Goal: Task Accomplishment & Management: Use online tool/utility

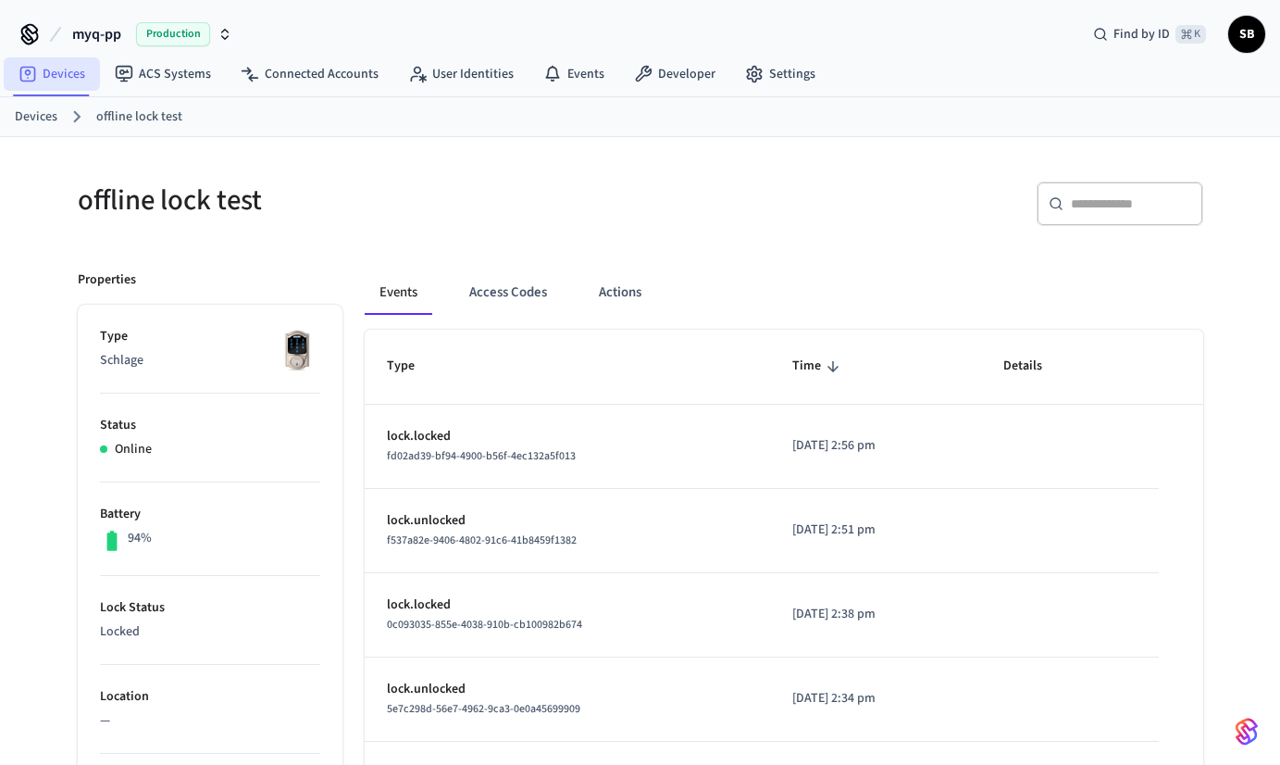
click at [66, 81] on link "Devices" at bounding box center [52, 73] width 96 height 33
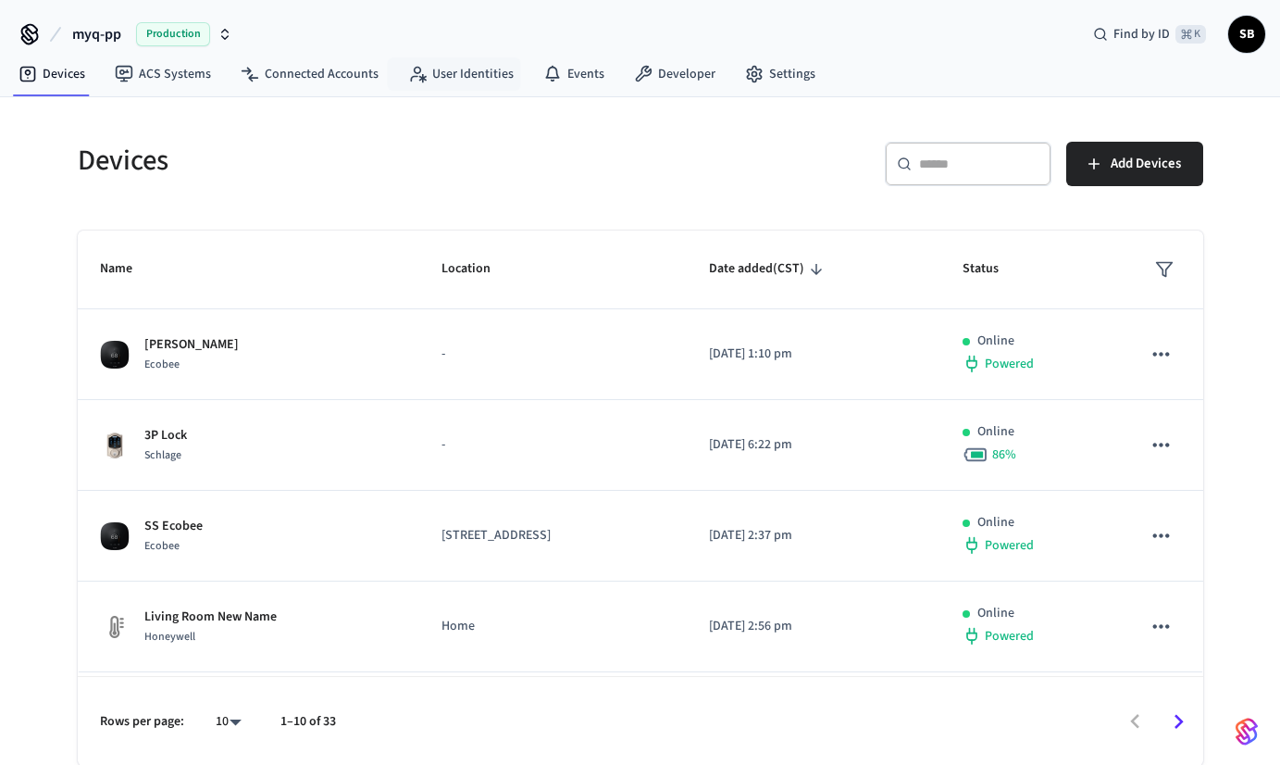
click at [271, 94] on nav "Devices ACS Systems Connected Accounts User Identities Events Developer Settings" at bounding box center [417, 75] width 827 height 43
click at [271, 87] on link "Connected Accounts" at bounding box center [310, 73] width 168 height 33
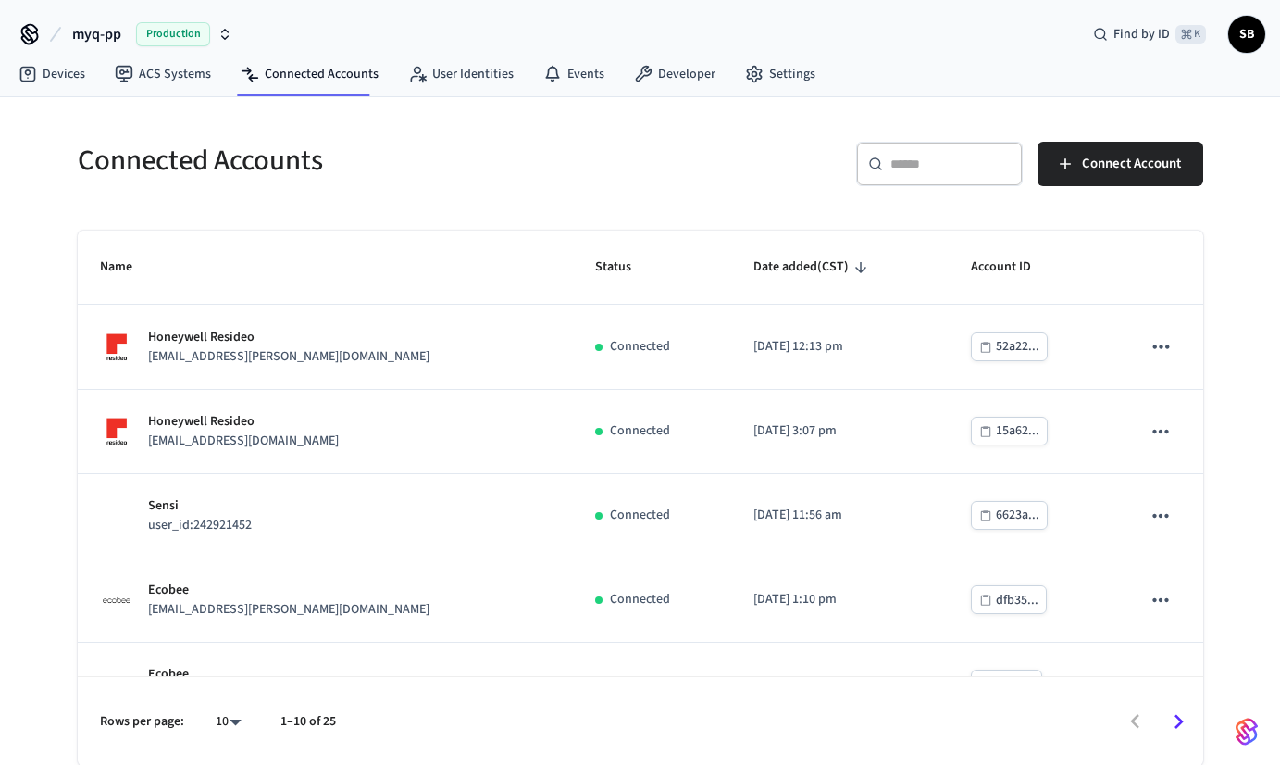
click at [942, 166] on input "text" at bounding box center [951, 164] width 120 height 19
paste input "**********"
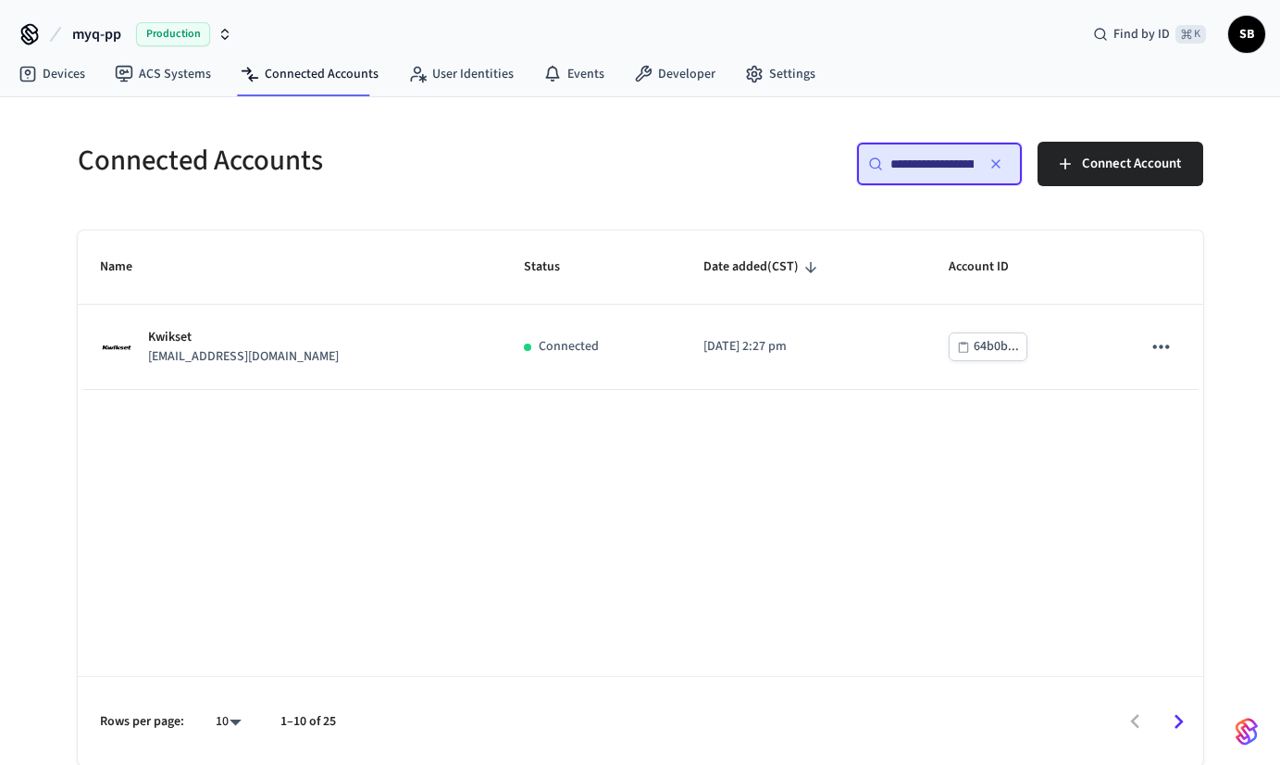
scroll to position [0, 94]
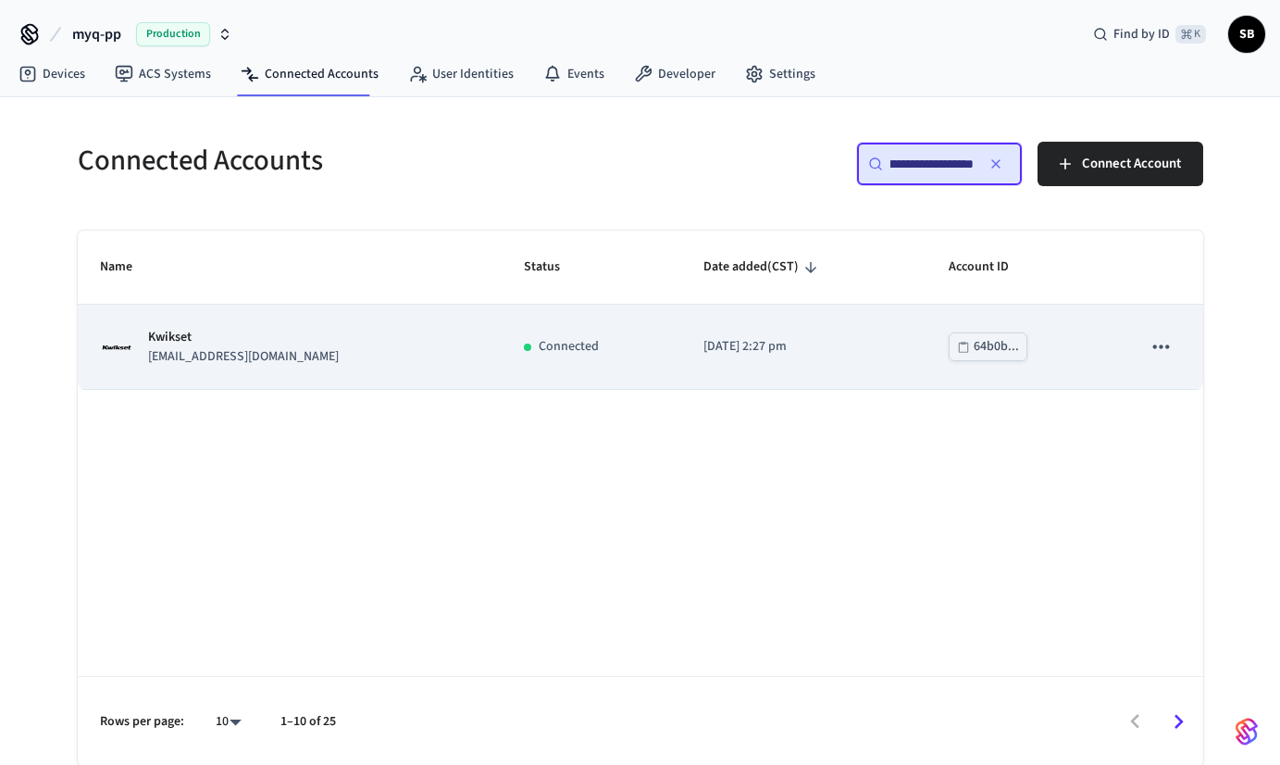
type input "**********"
click at [343, 374] on td "Kwikset [EMAIL_ADDRESS][DOMAIN_NAME]" at bounding box center [290, 347] width 425 height 84
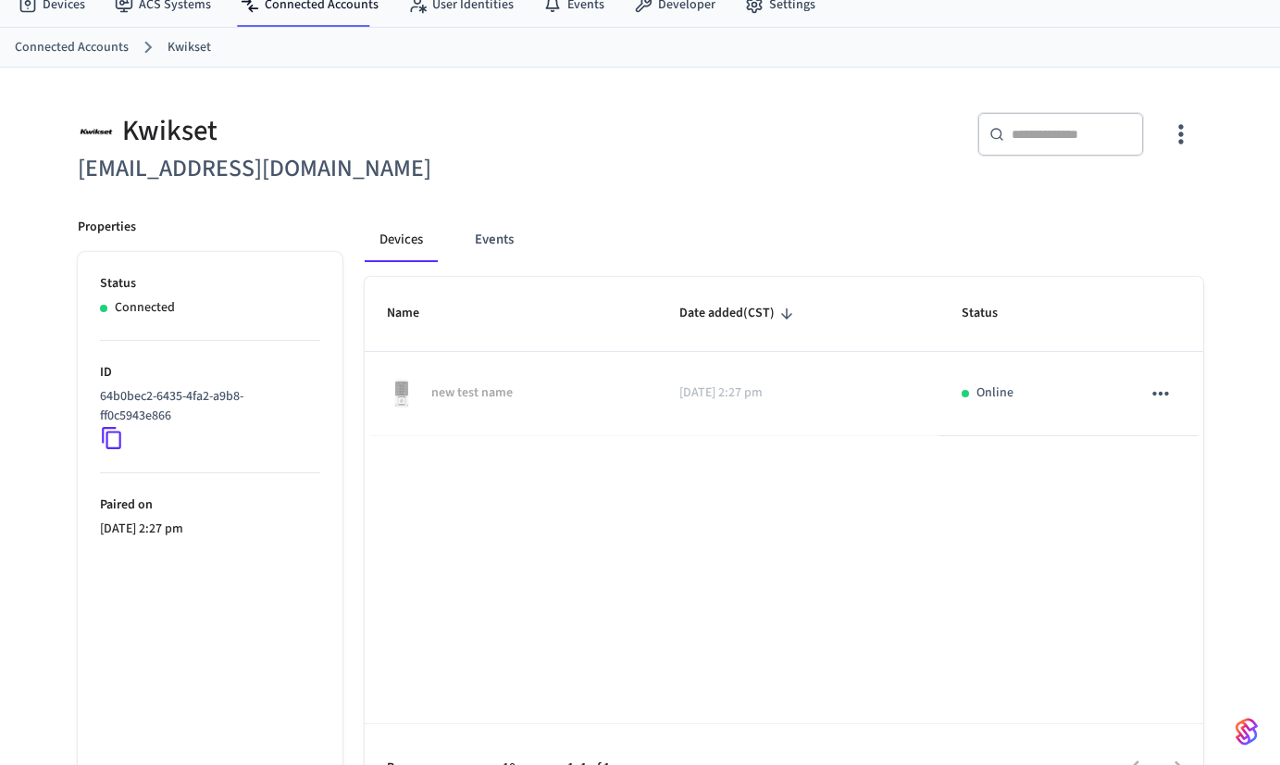
scroll to position [117, 0]
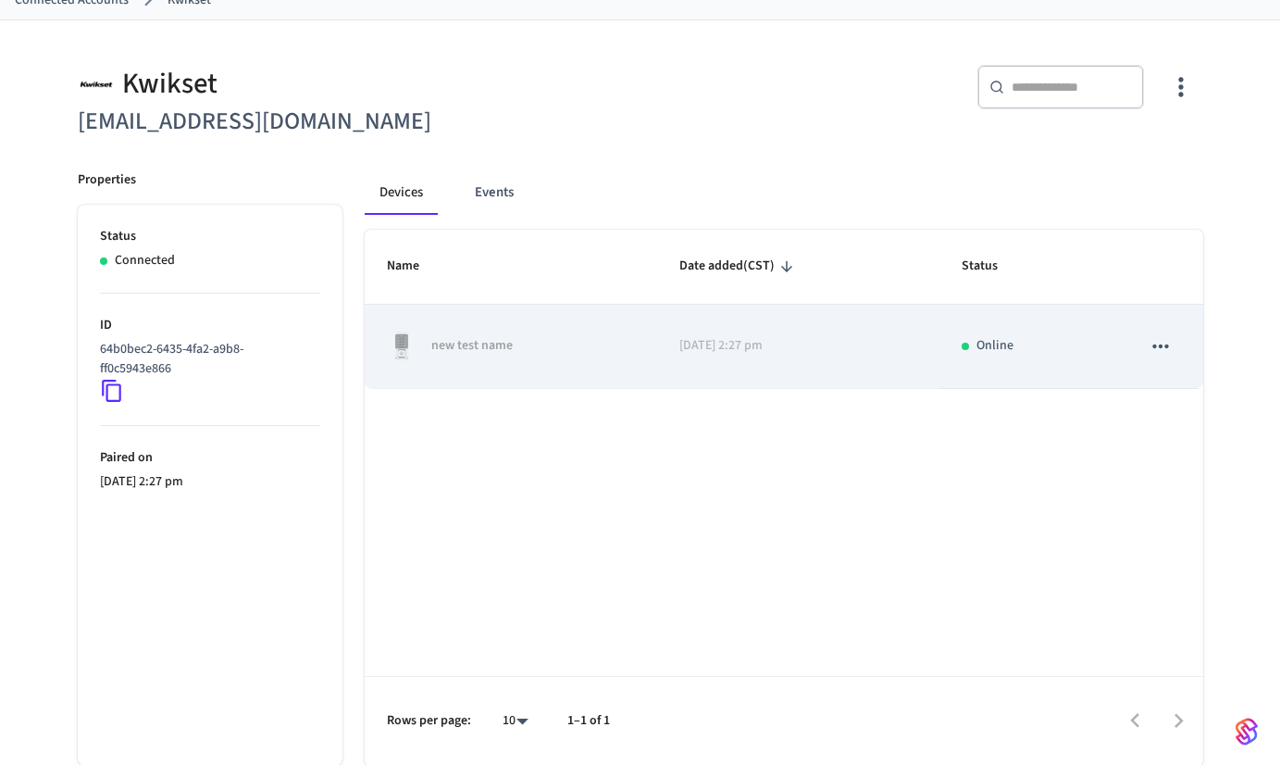
click at [586, 348] on div "new test name" at bounding box center [511, 346] width 249 height 30
click at [543, 369] on td "new test name" at bounding box center [511, 347] width 293 height 84
click at [425, 343] on div "new test name" at bounding box center [511, 346] width 249 height 30
click at [456, 340] on p "new test name" at bounding box center [471, 345] width 81 height 19
click at [475, 342] on p "new test name" at bounding box center [471, 345] width 81 height 19
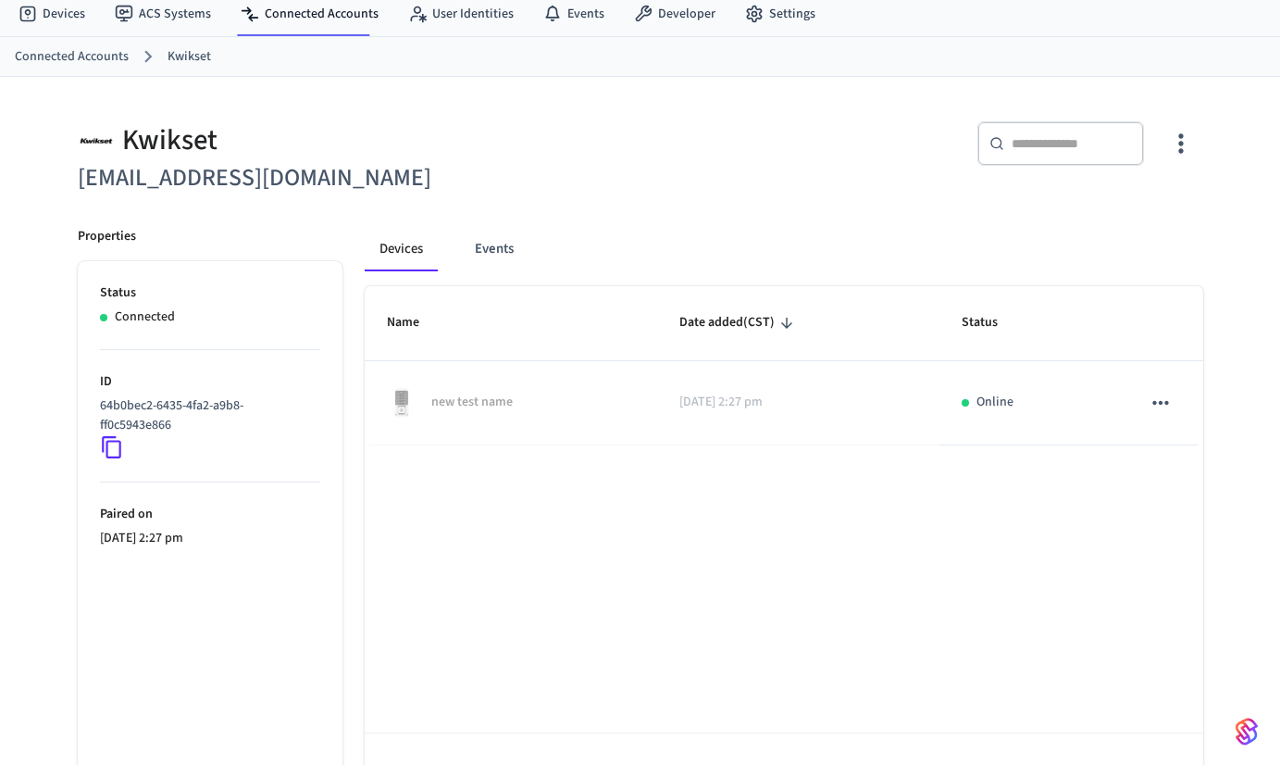
scroll to position [46, 0]
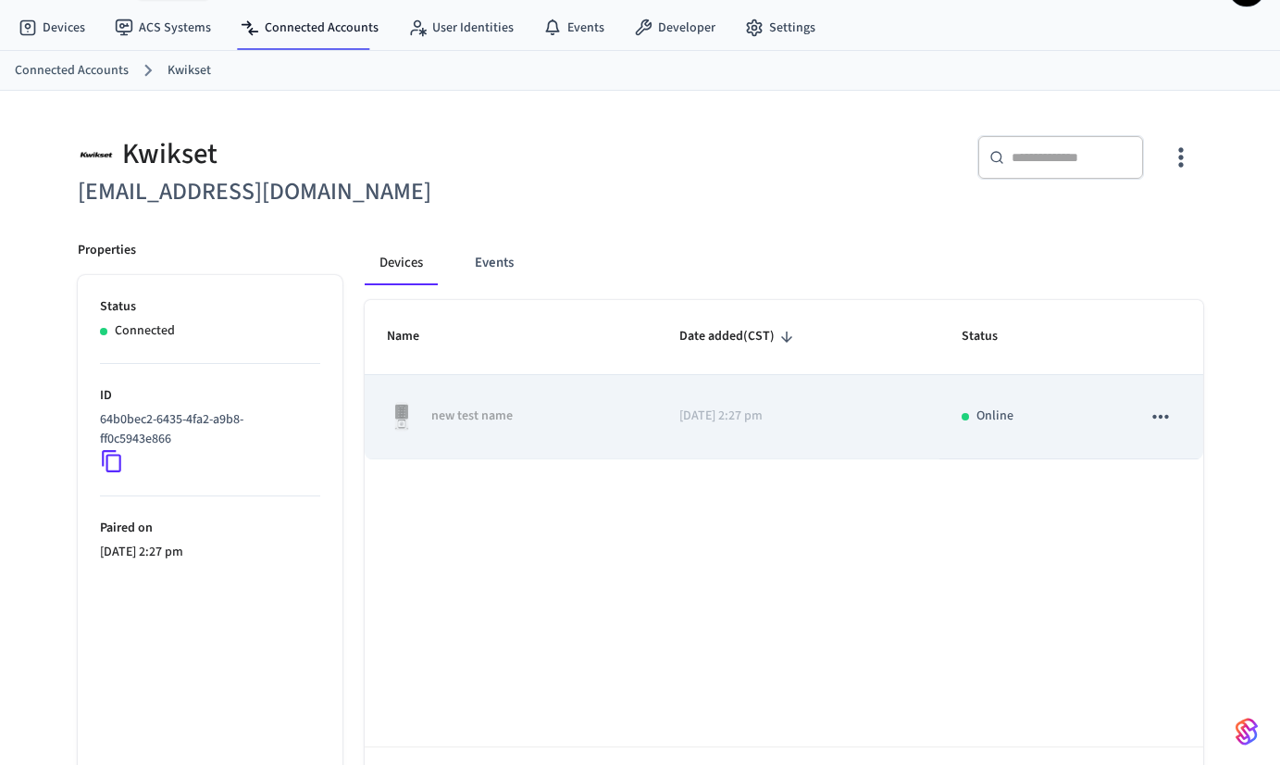
click at [1161, 415] on icon "sticky table" at bounding box center [1162, 417] width 16 height 4
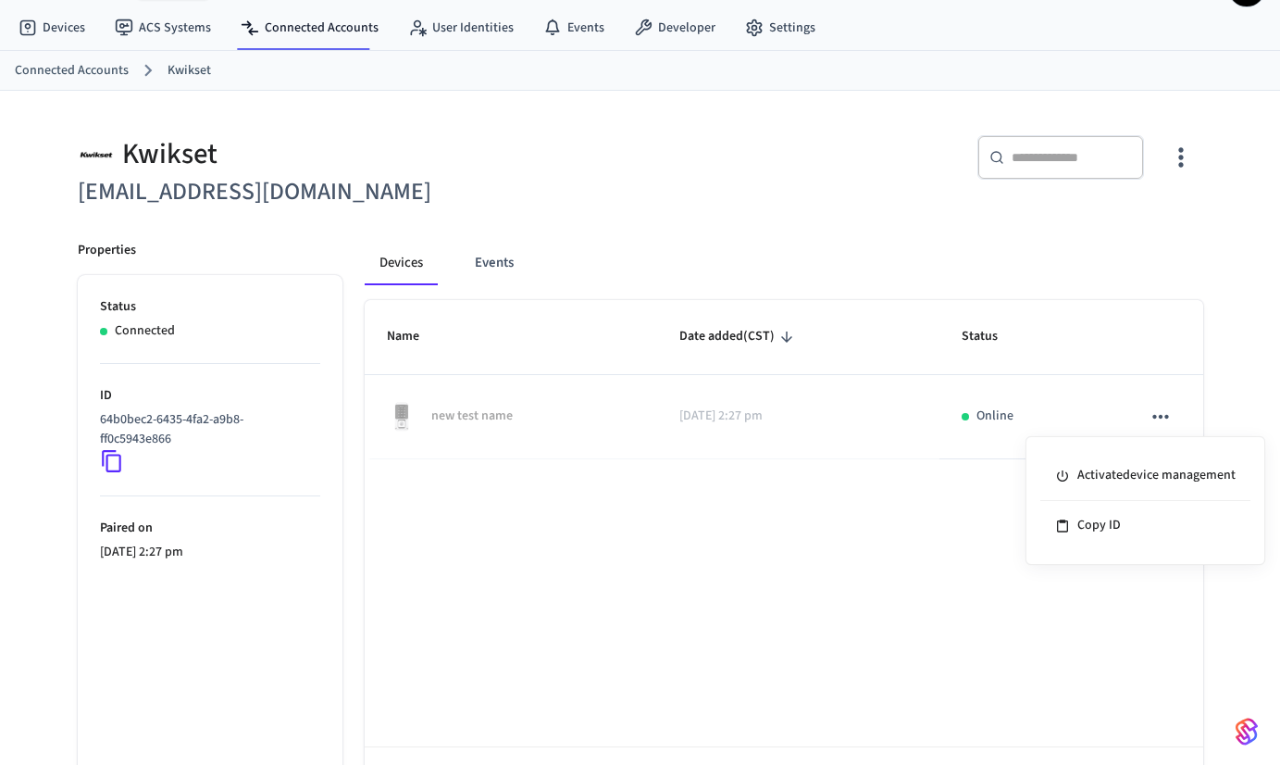
click at [822, 570] on div at bounding box center [640, 382] width 1280 height 765
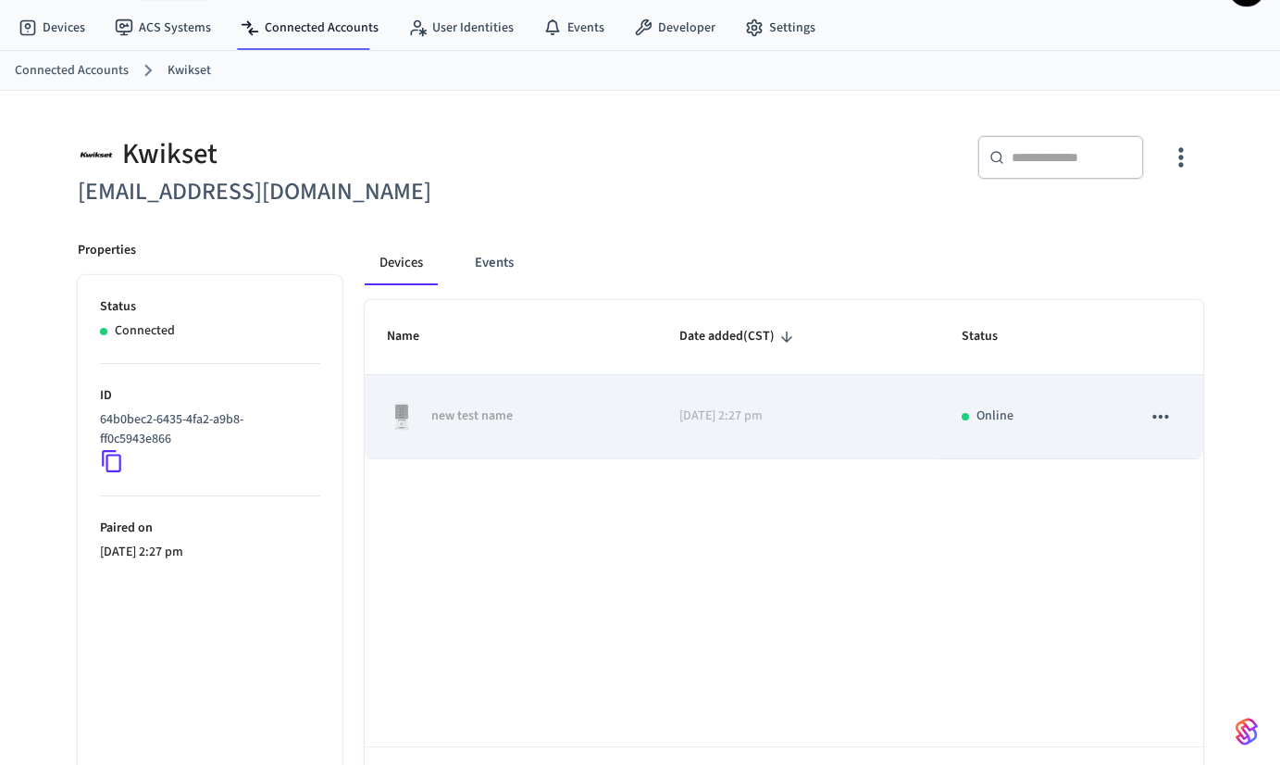
click at [1166, 426] on icon "sticky table" at bounding box center [1161, 417] width 24 height 24
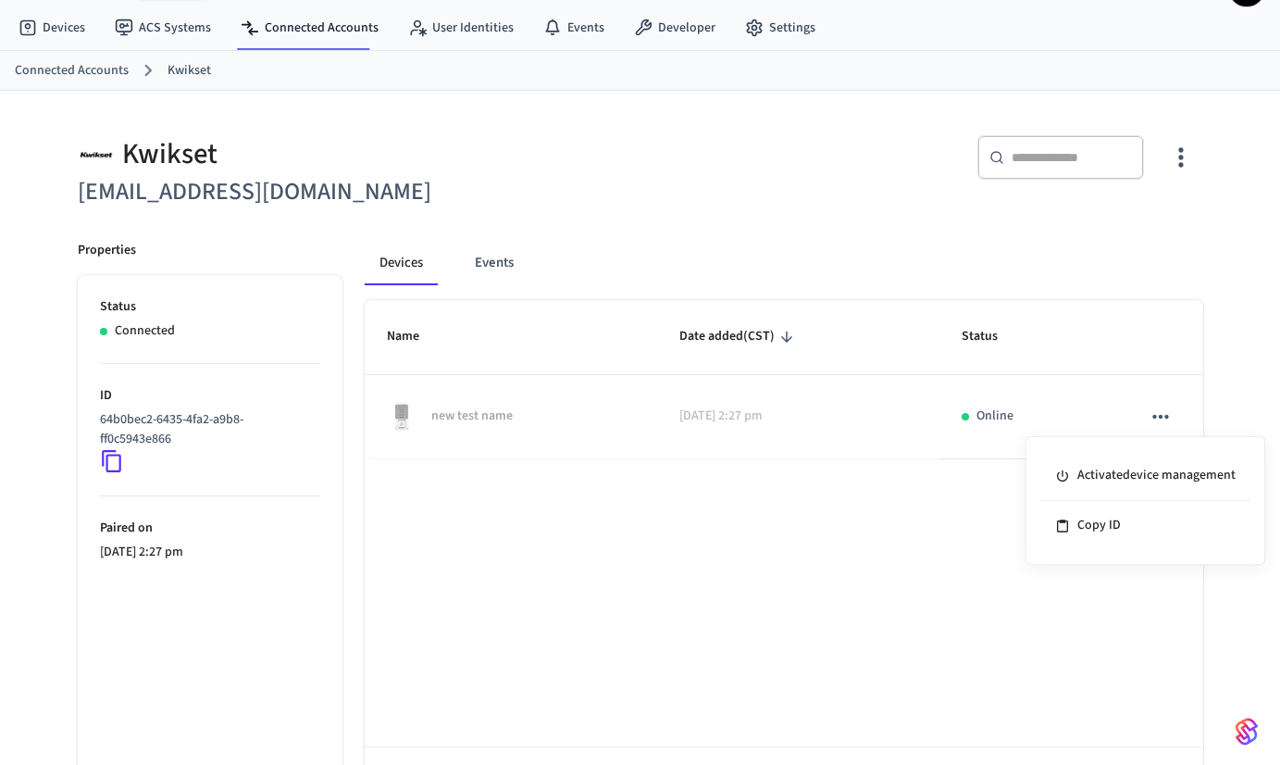
click at [574, 585] on div at bounding box center [640, 382] width 1280 height 765
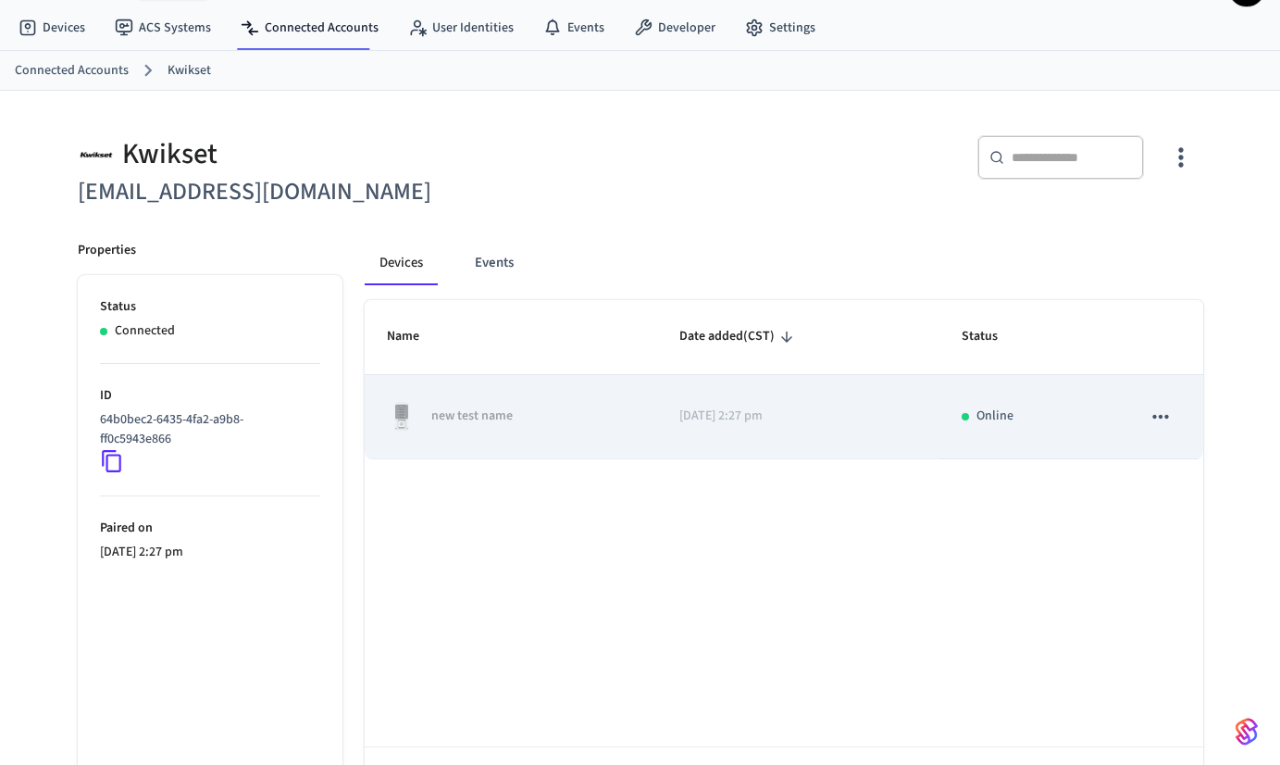
click at [611, 420] on div "new test name" at bounding box center [511, 417] width 249 height 30
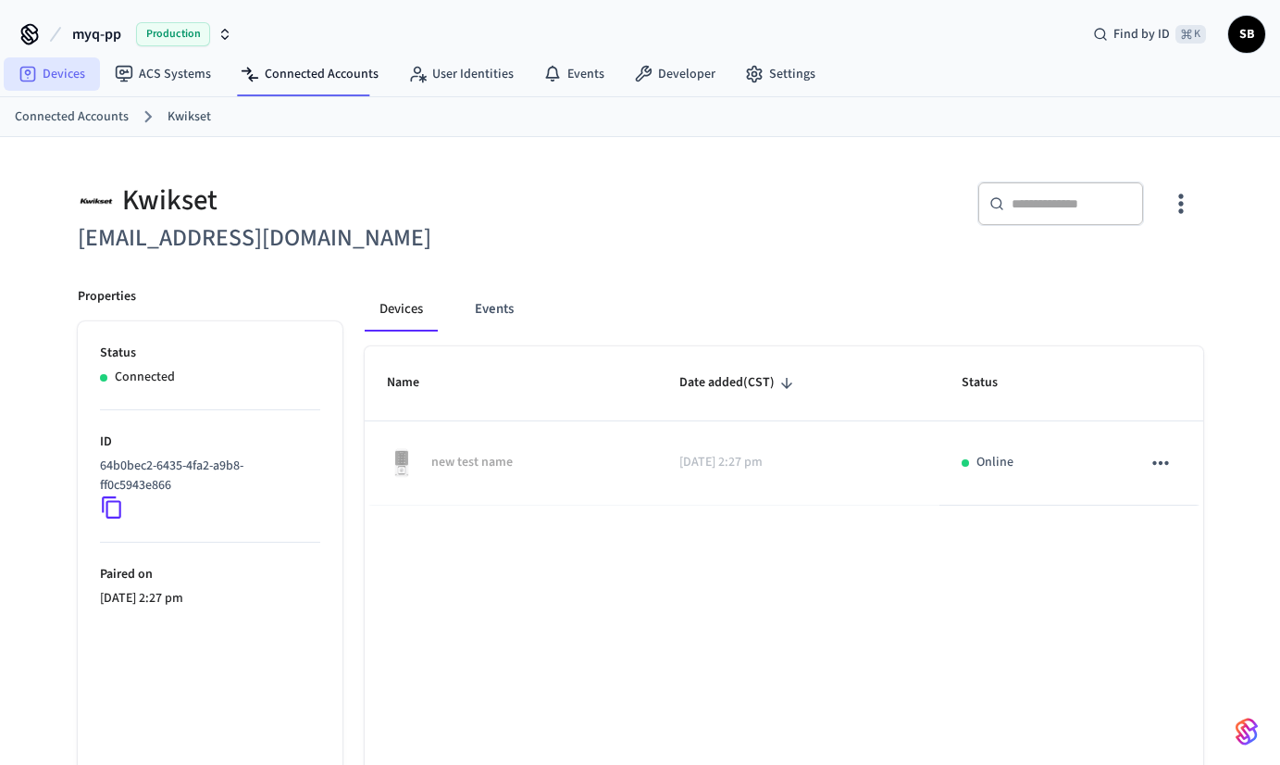
click at [50, 74] on link "Devices" at bounding box center [52, 73] width 96 height 33
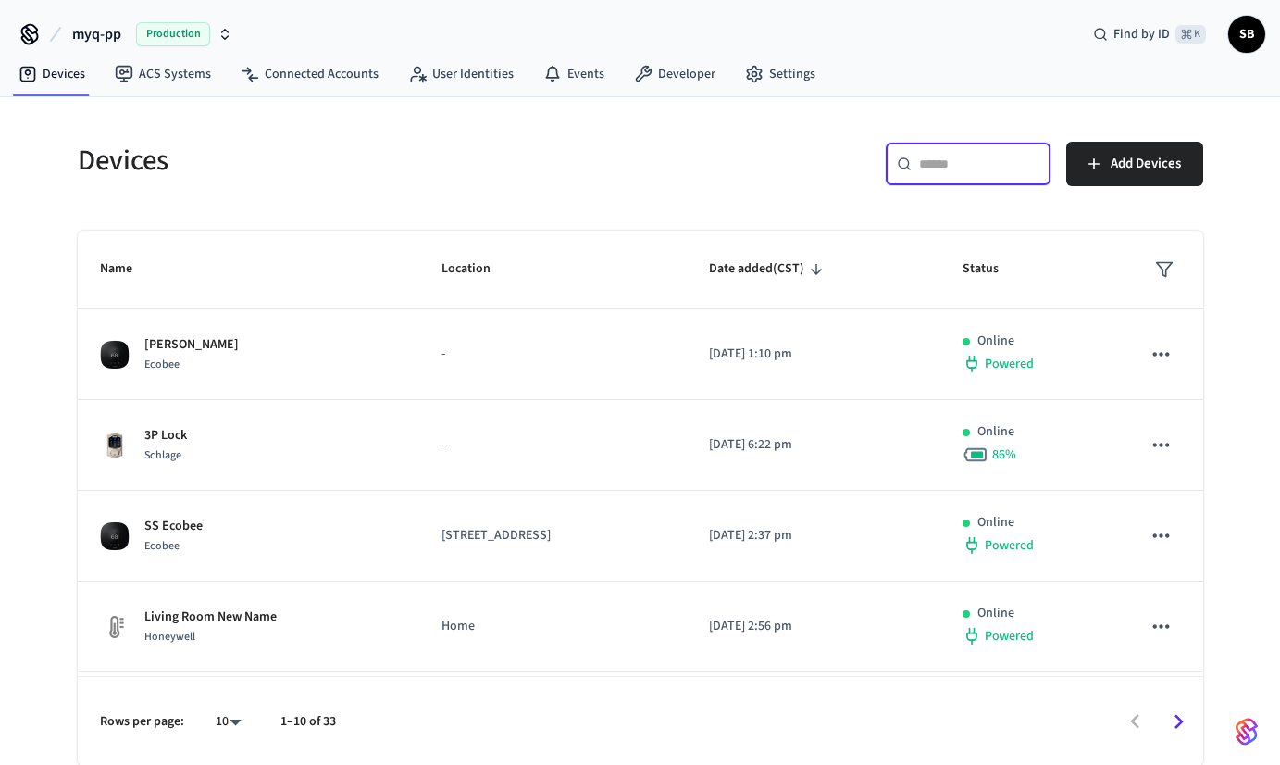
click at [970, 167] on input "text" at bounding box center [979, 164] width 120 height 19
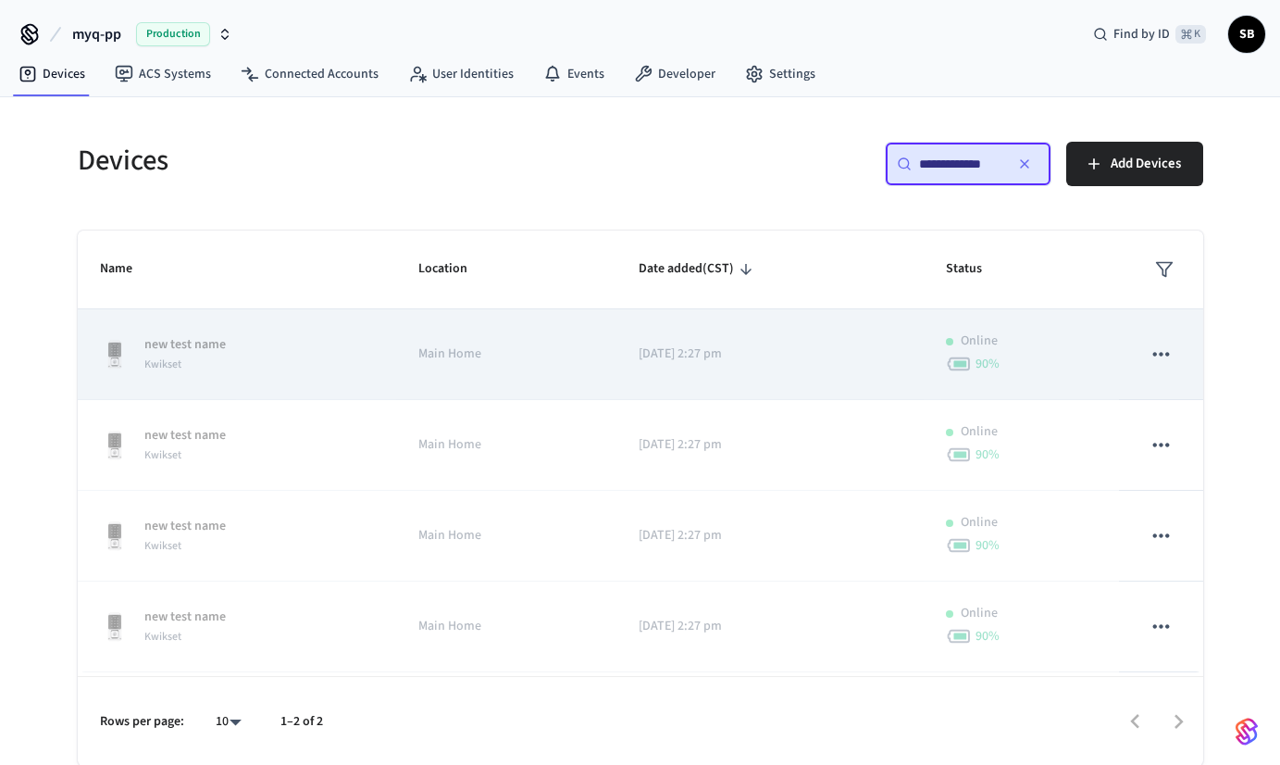
type input "**********"
click at [331, 362] on div "new test name Kwikset" at bounding box center [237, 354] width 275 height 39
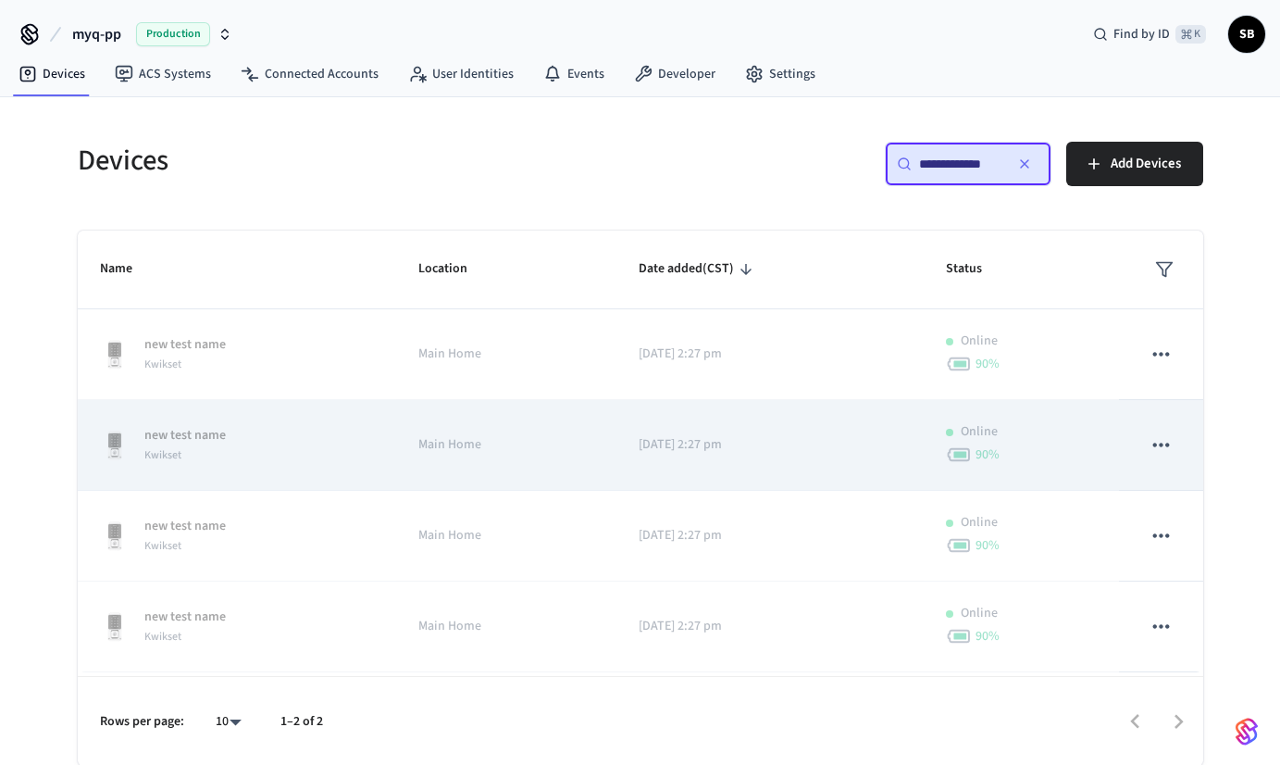
click at [348, 439] on div "new test name Kwikset" at bounding box center [237, 445] width 275 height 39
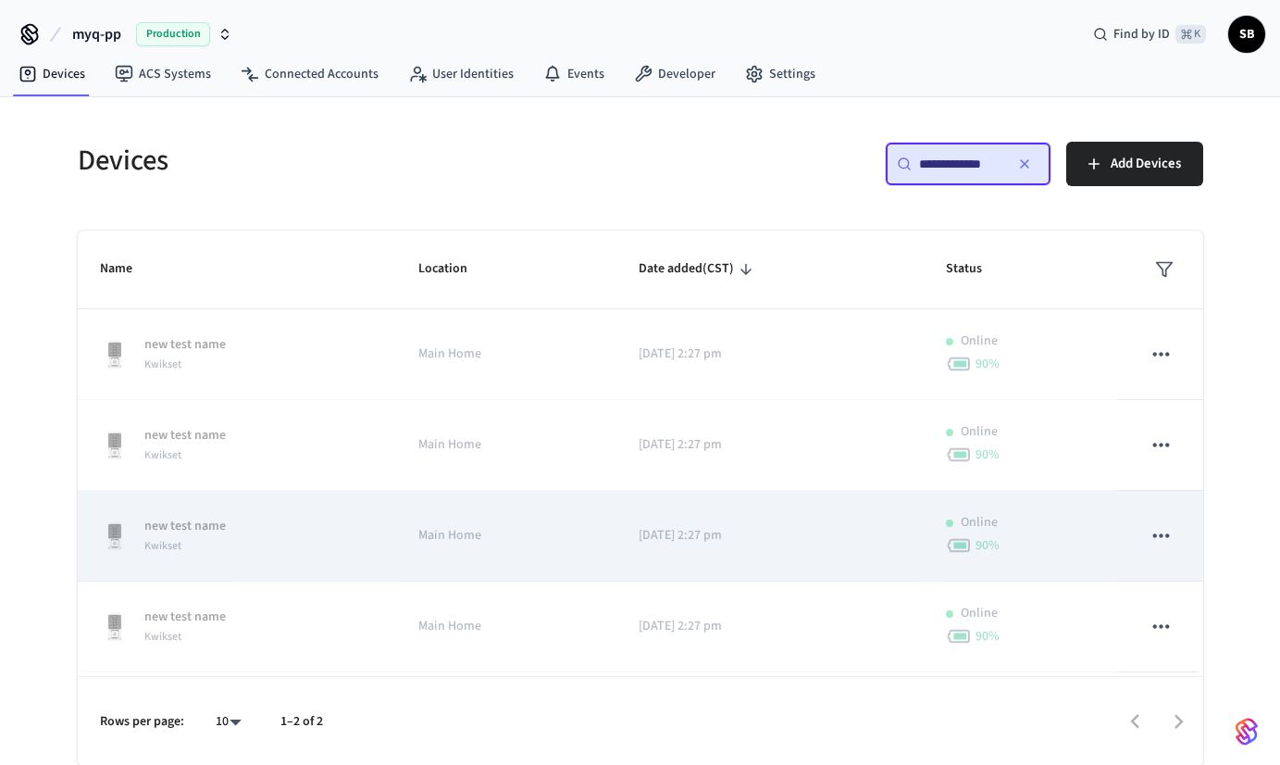
click at [376, 537] on td "new test name Kwikset" at bounding box center [237, 536] width 319 height 91
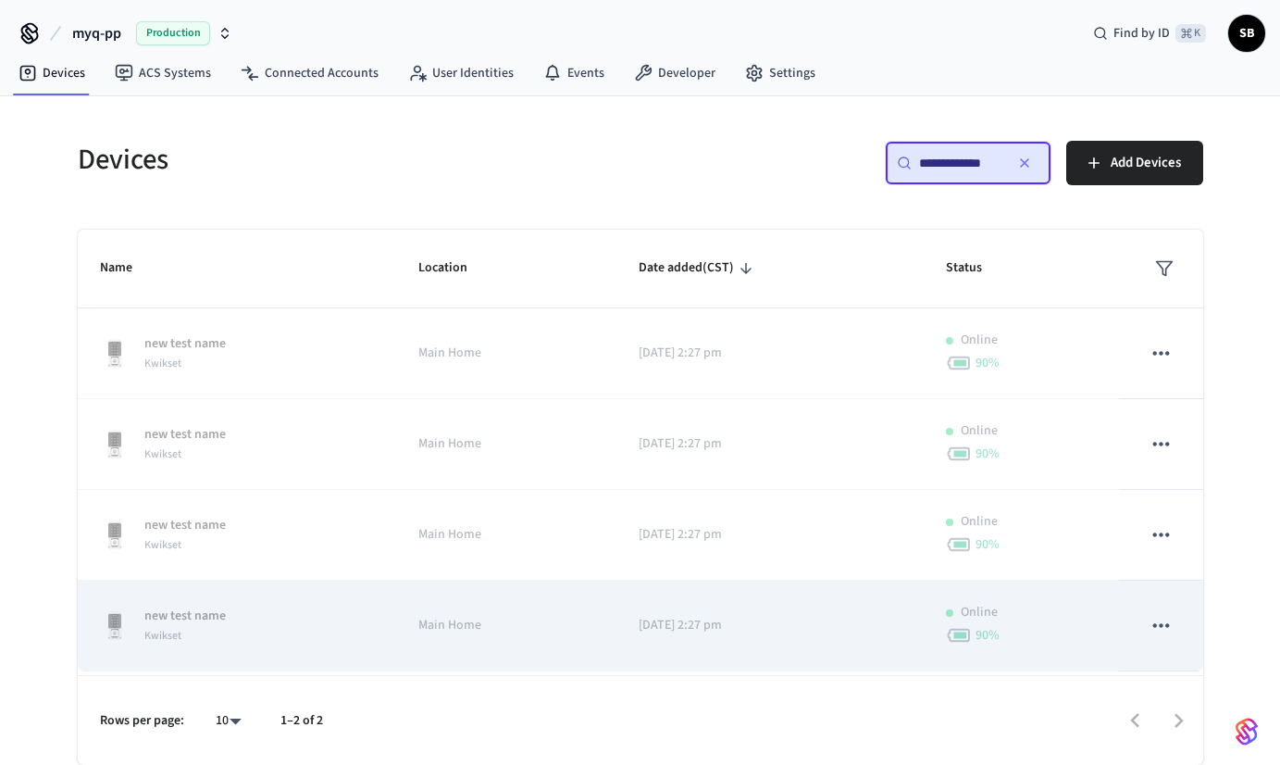
click at [359, 610] on div "new test name Kwikset" at bounding box center [237, 625] width 275 height 39
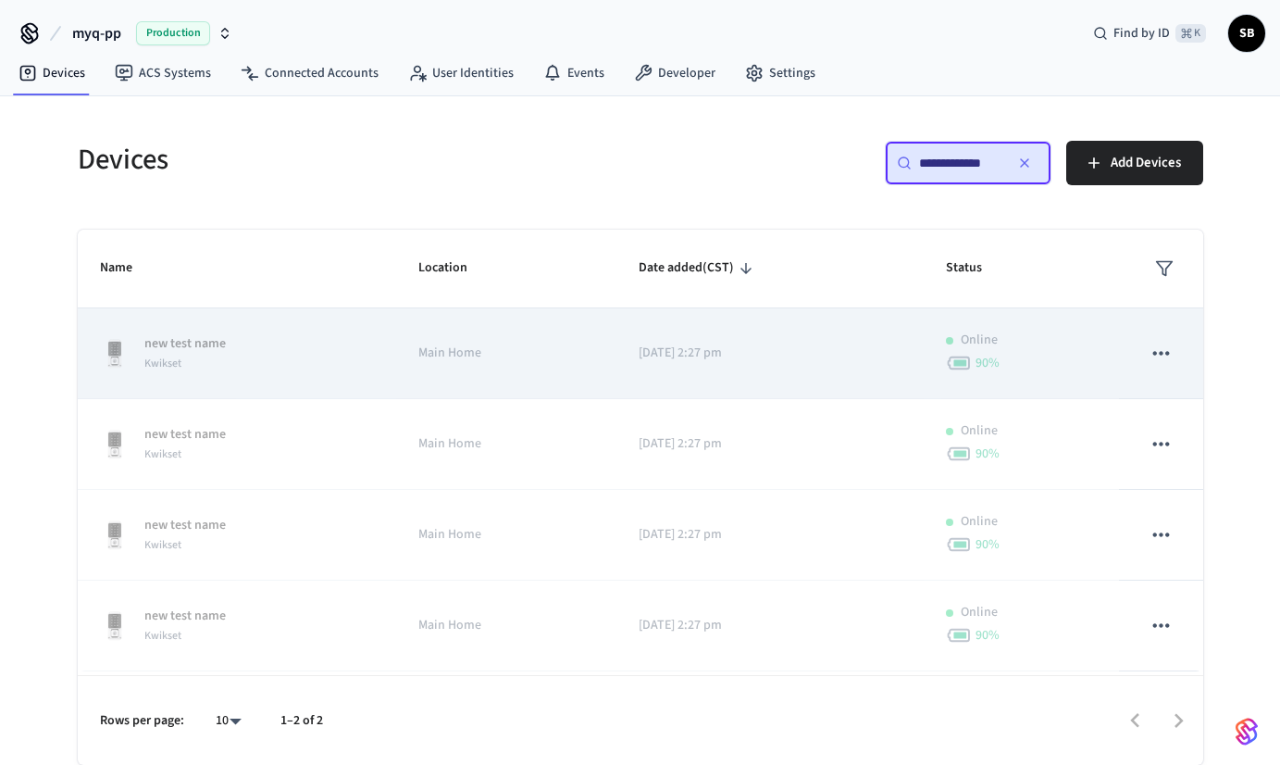
click at [1167, 350] on icon "sticky table" at bounding box center [1161, 353] width 24 height 24
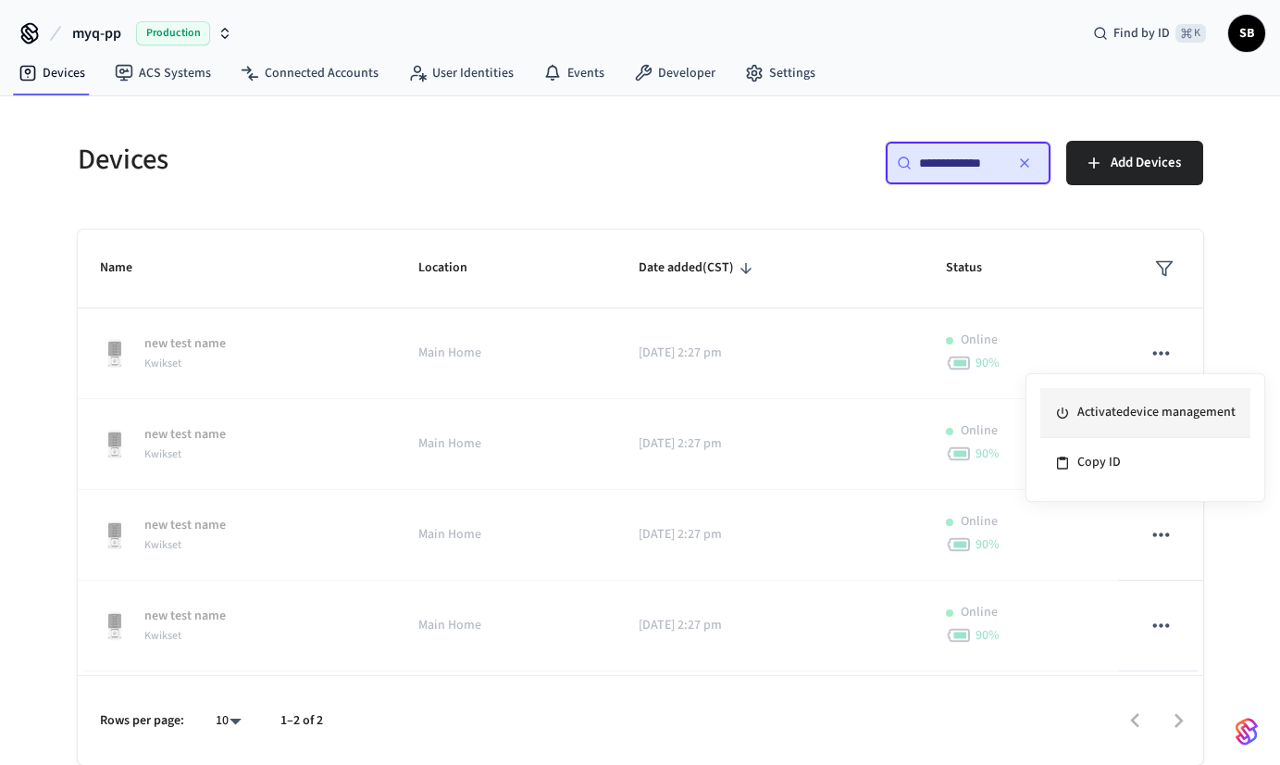
click at [1101, 417] on li "Activate device management" at bounding box center [1146, 413] width 210 height 50
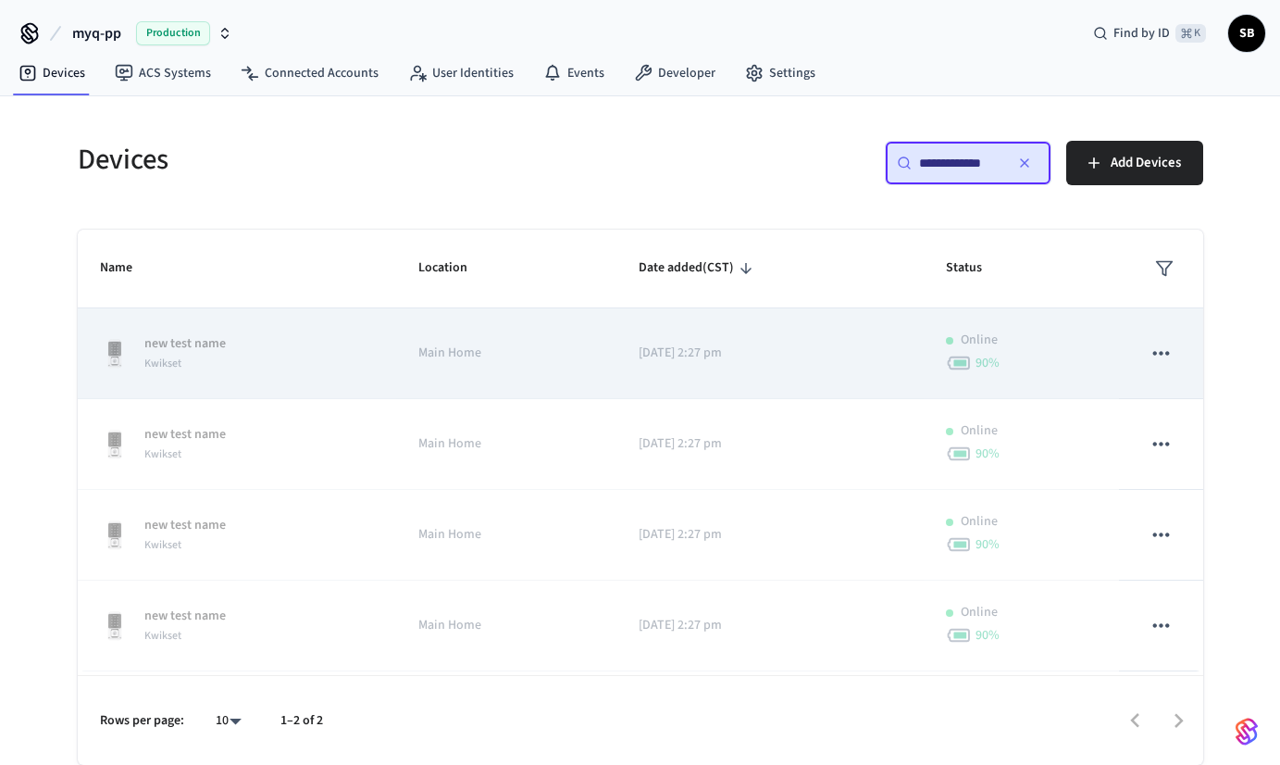
click at [355, 349] on div "new test name Kwikset" at bounding box center [237, 353] width 275 height 39
click at [1156, 357] on icon "sticky table" at bounding box center [1161, 353] width 24 height 24
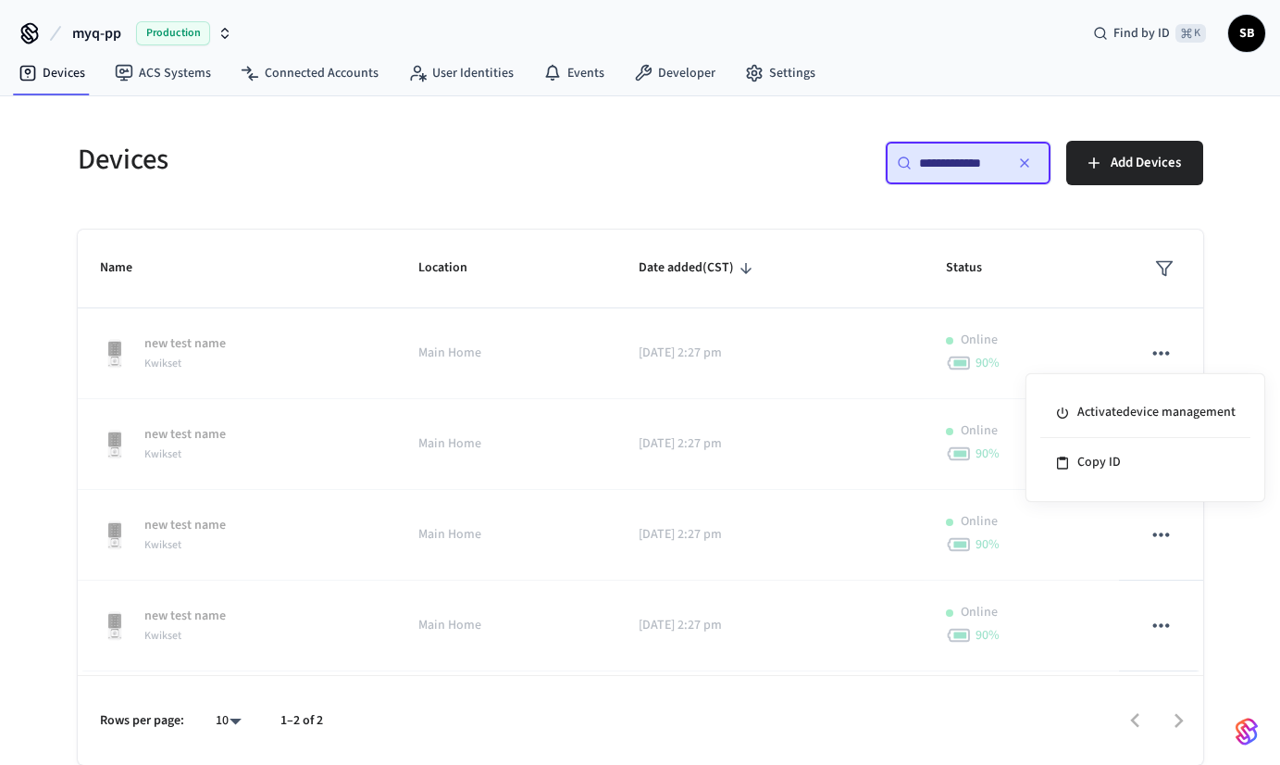
click at [343, 90] on div at bounding box center [640, 382] width 1280 height 765
click at [317, 77] on link "Connected Accounts" at bounding box center [310, 72] width 168 height 33
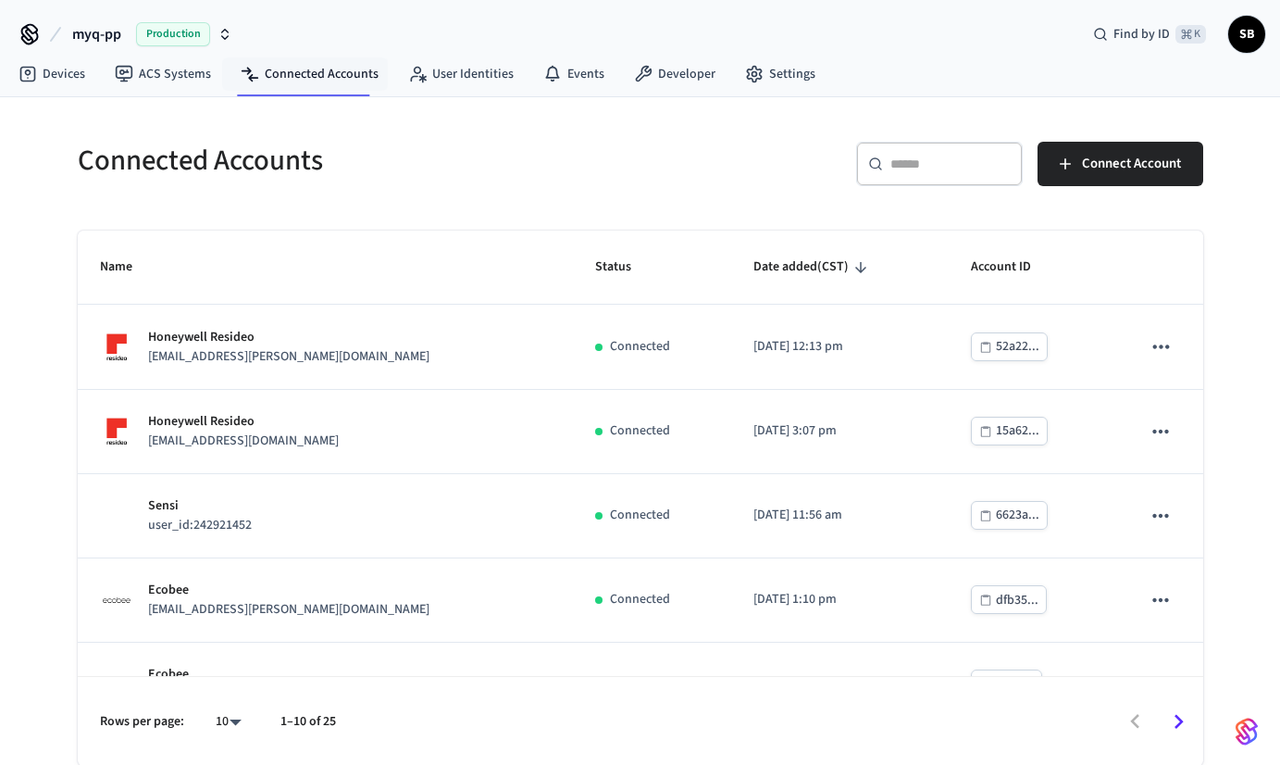
click at [914, 158] on input "text" at bounding box center [951, 164] width 120 height 19
paste input "**********"
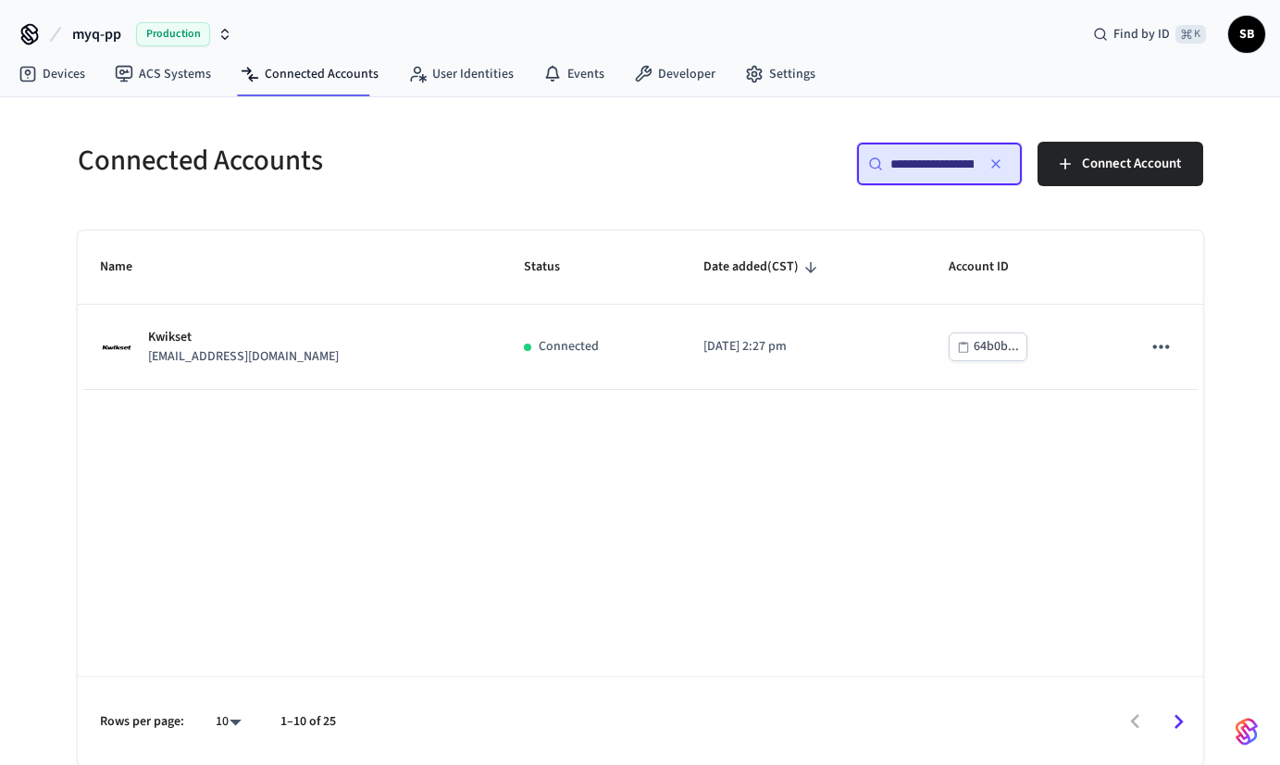
scroll to position [0, 94]
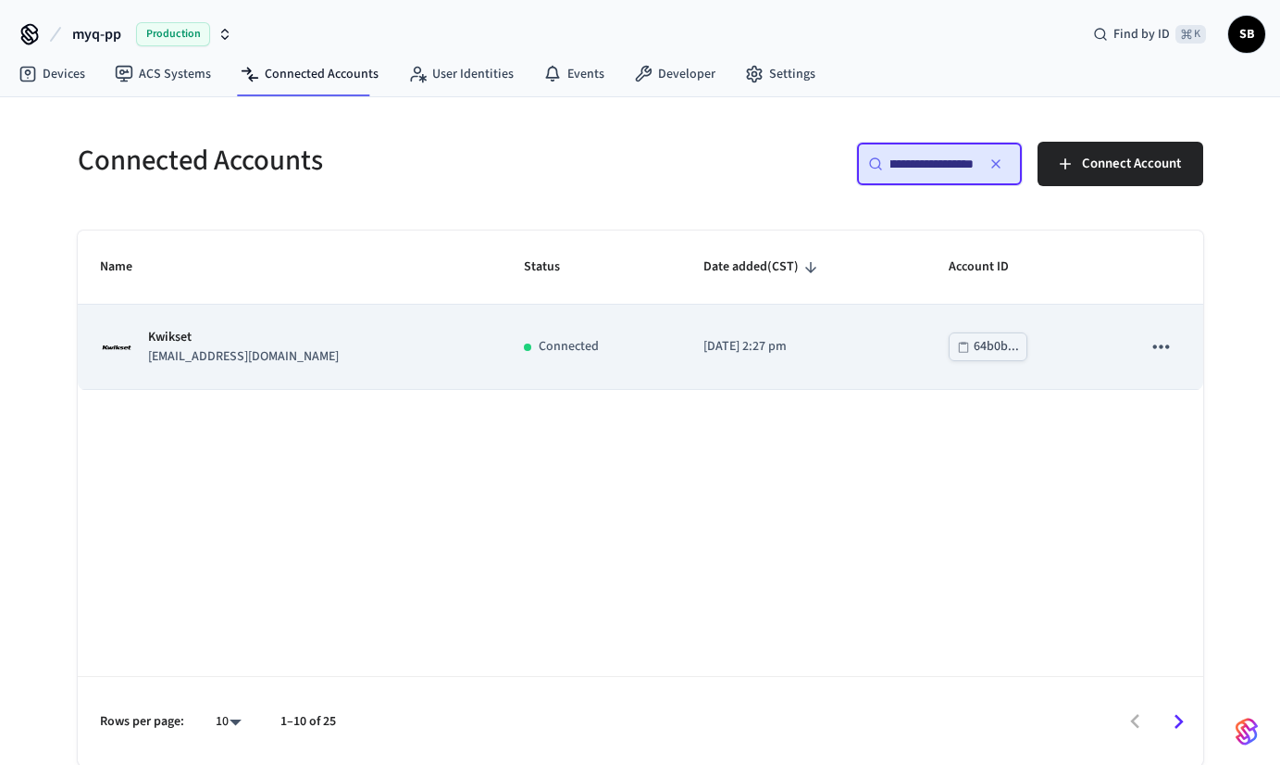
type input "**********"
click at [587, 368] on td "Connected" at bounding box center [591, 347] width 179 height 84
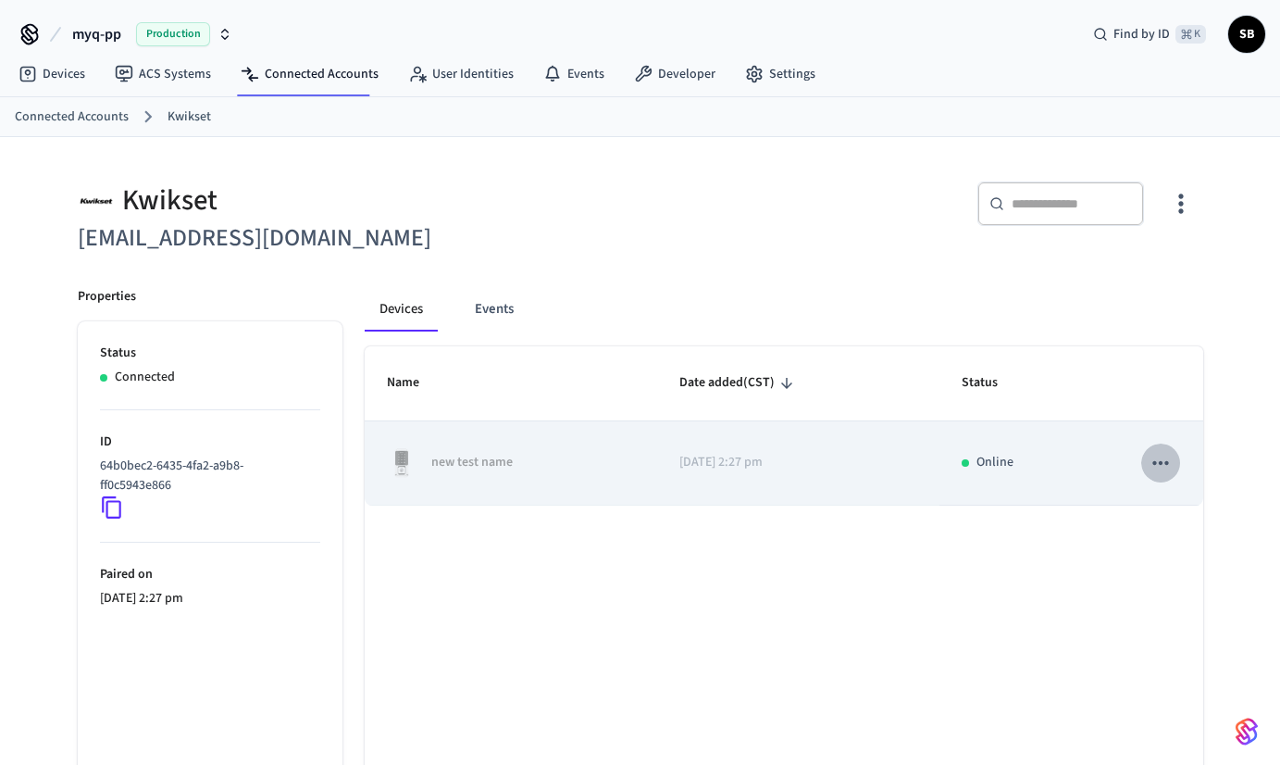
click at [1168, 463] on icon "sticky table" at bounding box center [1162, 463] width 16 height 4
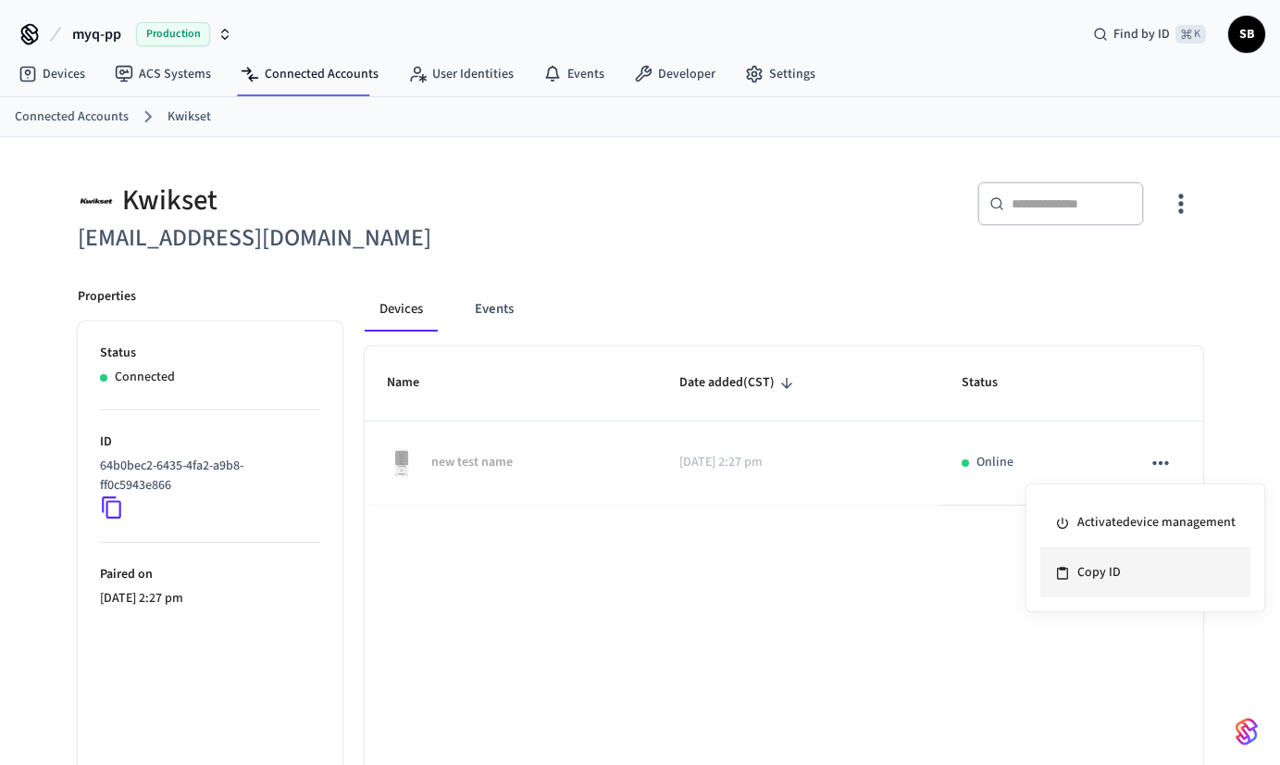
click at [1099, 564] on li "Copy ID" at bounding box center [1146, 572] width 210 height 49
